Goal: Find specific page/section: Find specific page/section

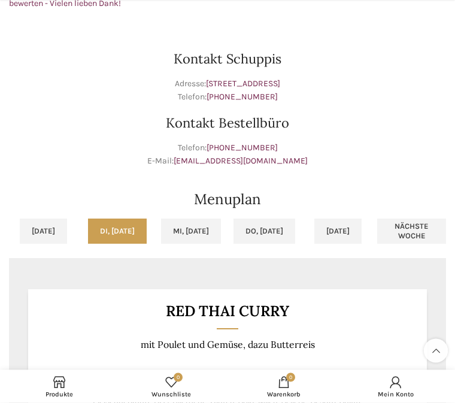
scroll to position [788, 0]
click at [202, 234] on link "Mi, [DATE]" at bounding box center [191, 230] width 60 height 25
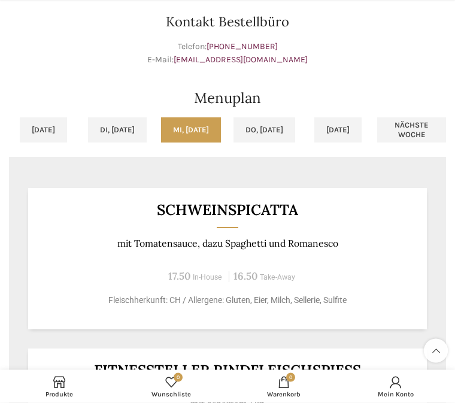
scroll to position [889, 0]
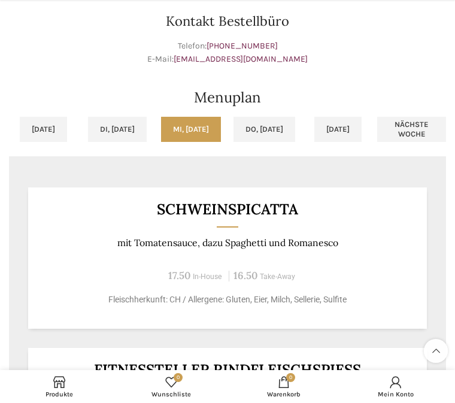
click at [278, 133] on link "Do, [DATE]" at bounding box center [264, 129] width 62 height 25
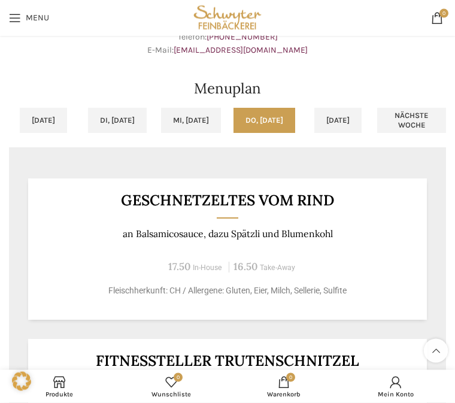
scroll to position [898, 0]
click at [339, 122] on link "[DATE]" at bounding box center [337, 120] width 47 height 25
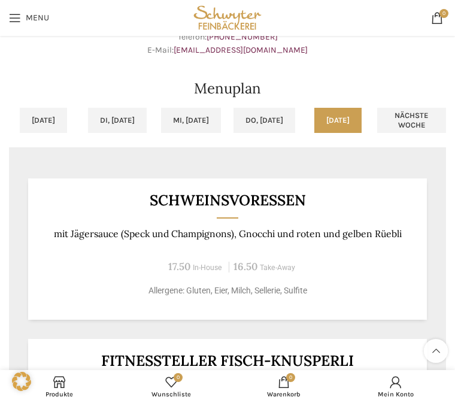
click at [415, 117] on link "Nächste Woche" at bounding box center [411, 120] width 69 height 25
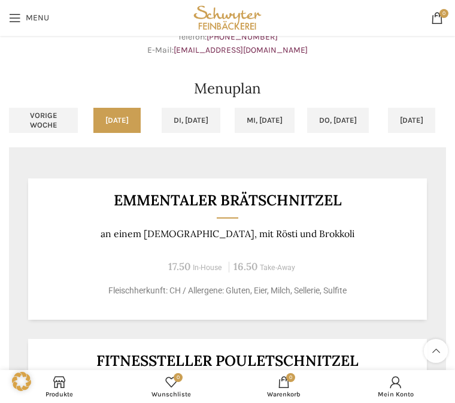
click at [342, 120] on link "Do, [DATE]" at bounding box center [338, 120] width 62 height 25
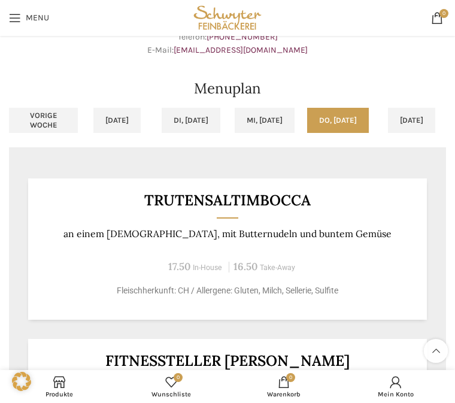
click at [273, 112] on link "Mi, [DATE]" at bounding box center [265, 120] width 60 height 25
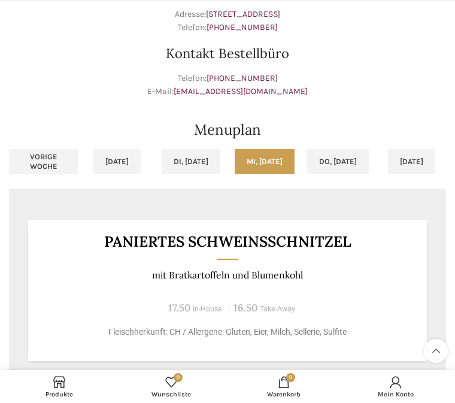
scroll to position [860, 0]
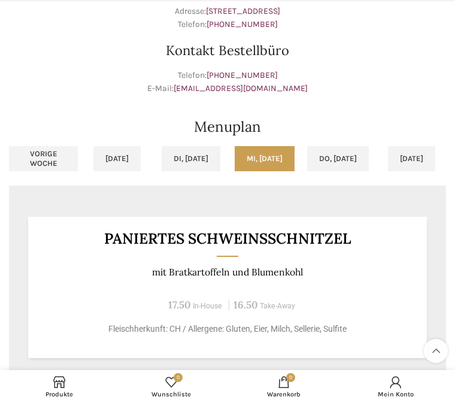
click at [30, 156] on link "Vorige Woche" at bounding box center [43, 158] width 69 height 25
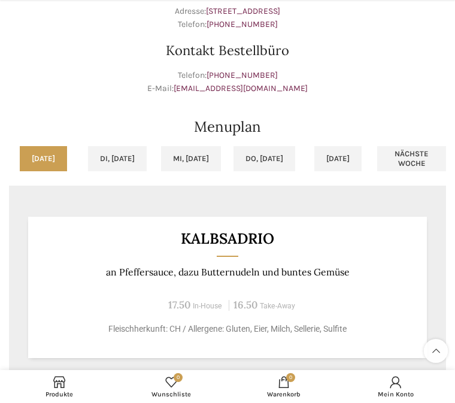
click at [203, 160] on link "Mi, [DATE]" at bounding box center [191, 158] width 60 height 25
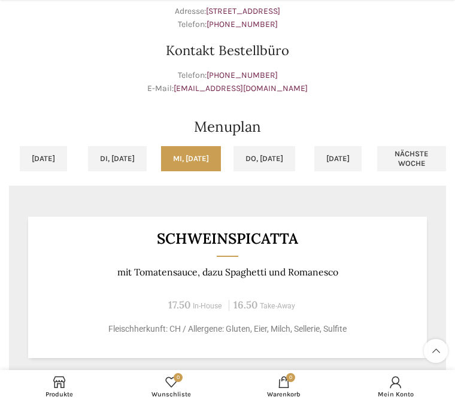
click at [281, 159] on link "Do, [DATE]" at bounding box center [264, 158] width 62 height 25
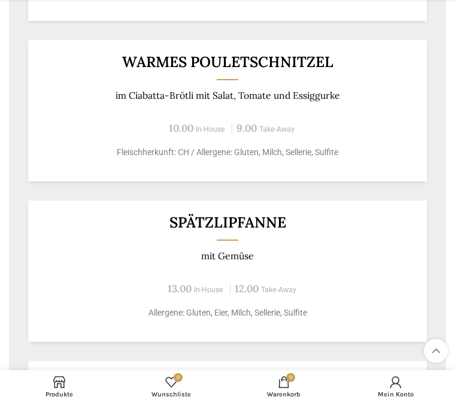
scroll to position [1363, 0]
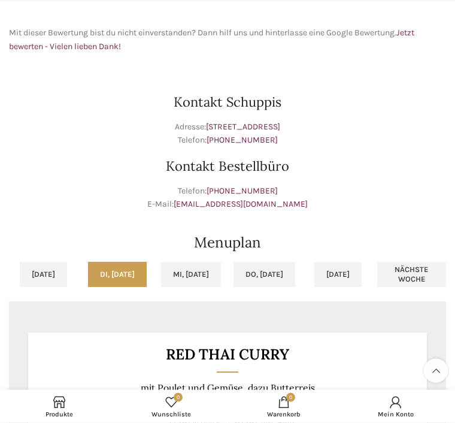
click at [272, 266] on link "Do, [DATE]" at bounding box center [264, 274] width 62 height 25
